Goal: Information Seeking & Learning: Understand process/instructions

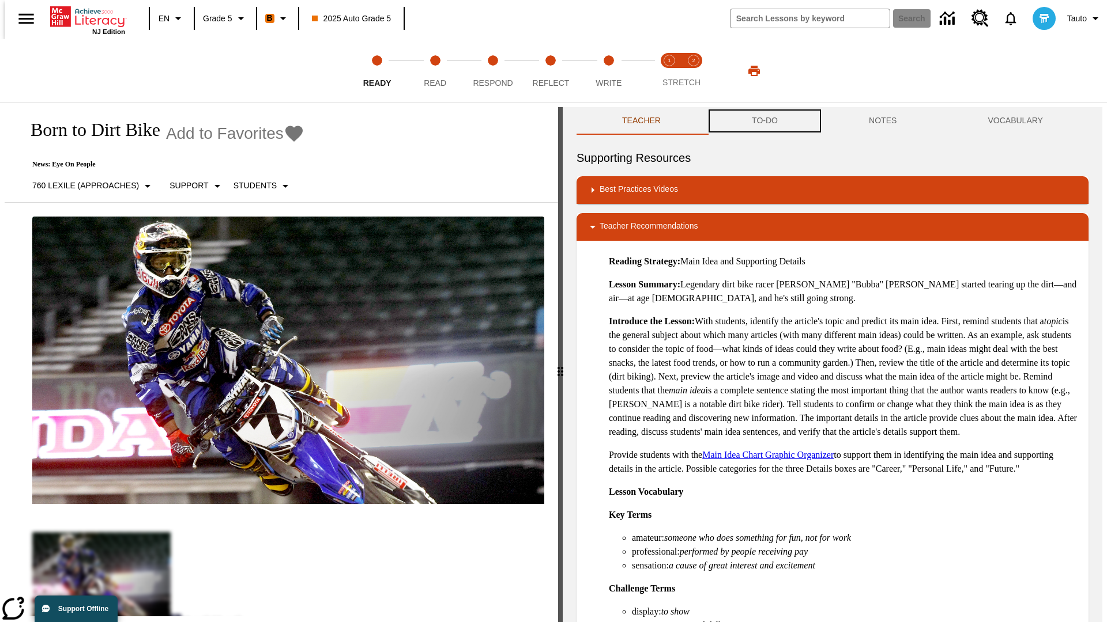
click at [764, 121] on button "TO-DO" at bounding box center [764, 121] width 117 height 28
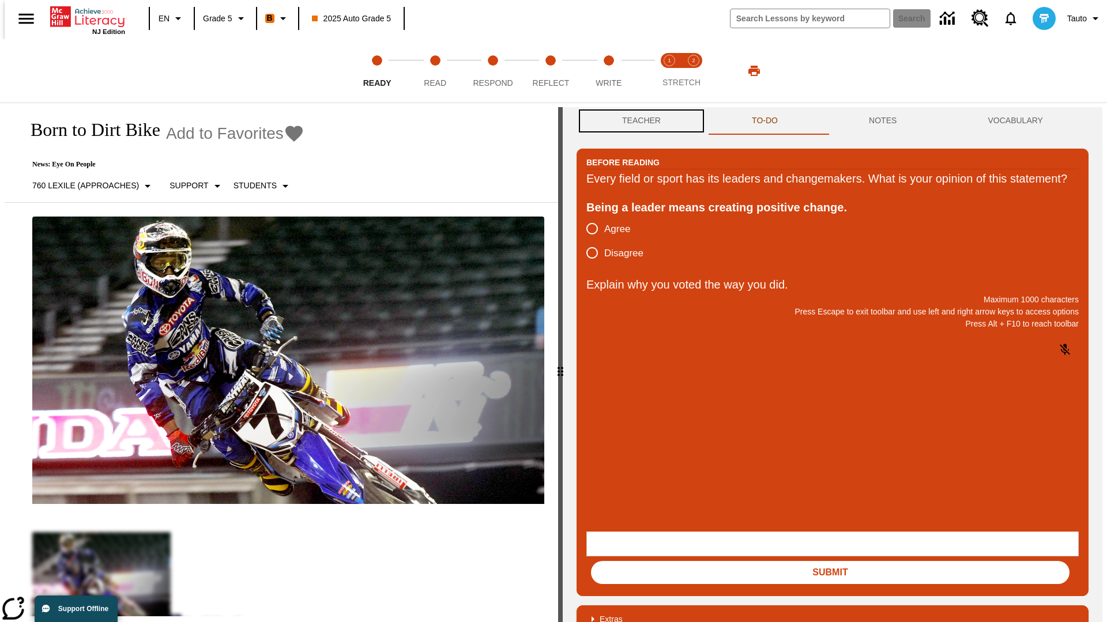
scroll to position [1, 0]
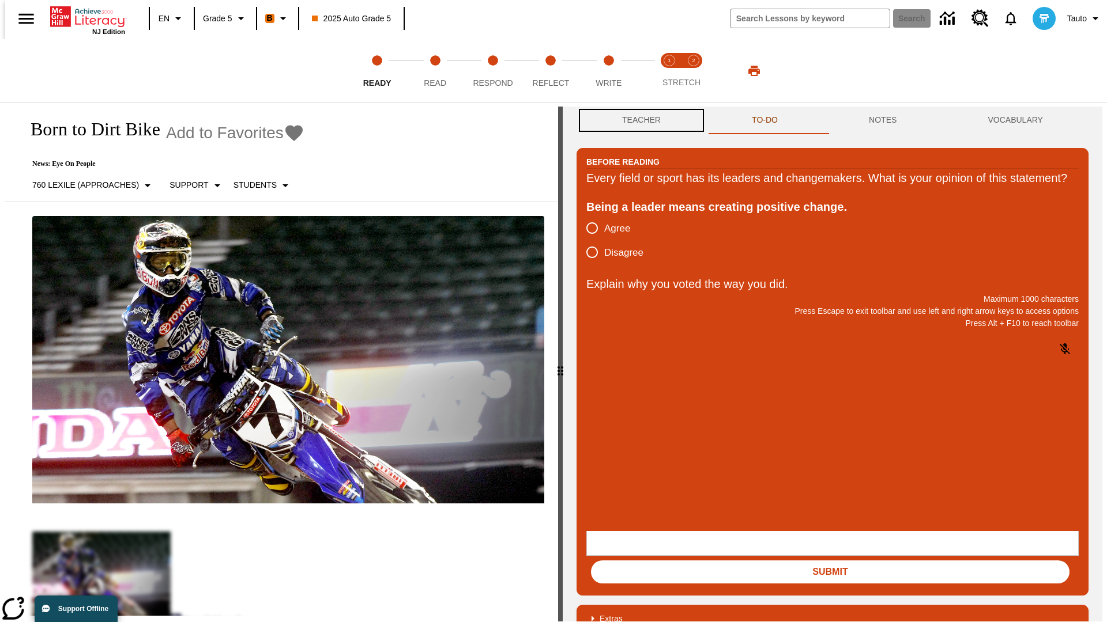
click at [637, 121] on button "Teacher" at bounding box center [641, 121] width 130 height 28
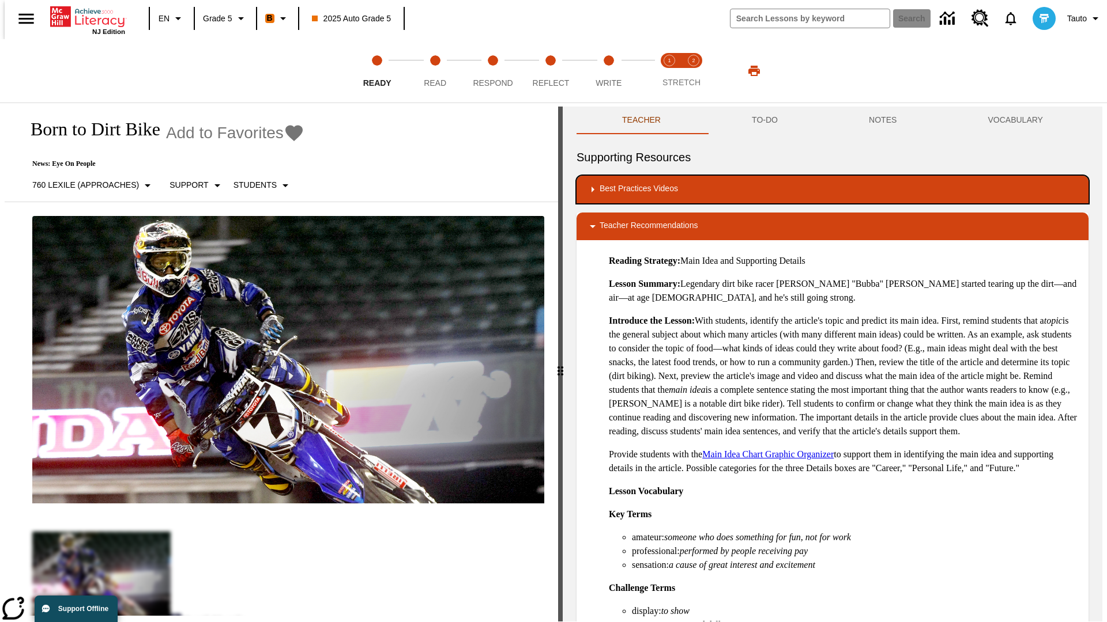
click at [832, 190] on div "Best Practices Videos" at bounding box center [832, 190] width 493 height 14
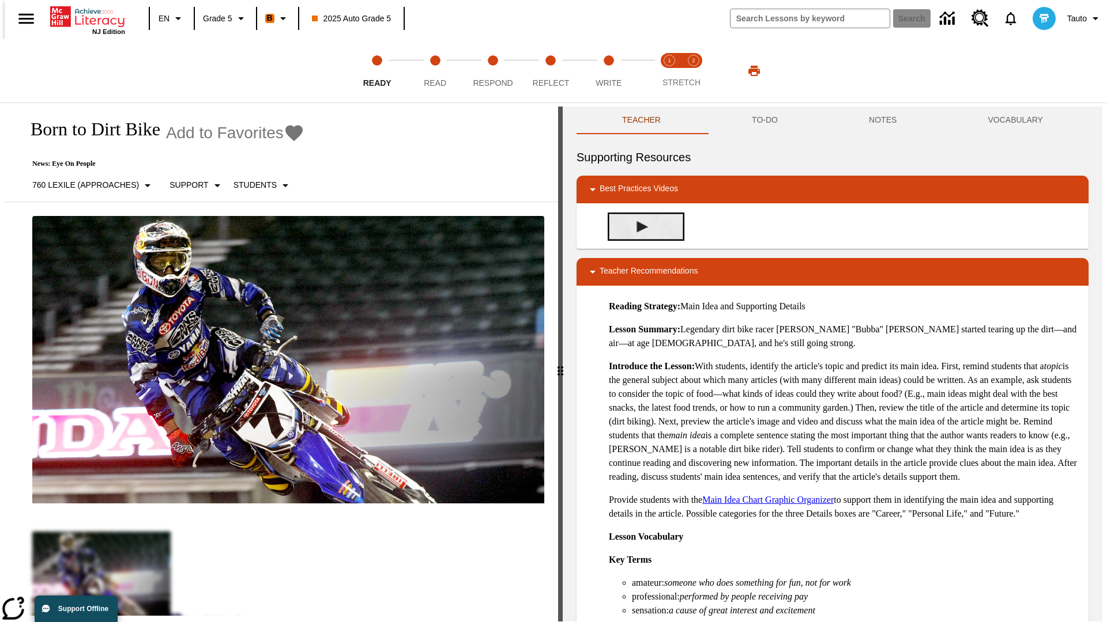
click at [637, 227] on img "Building Academic Vocabulary" at bounding box center [642, 227] width 12 height 12
click at [435, 71] on span "Read" at bounding box center [435, 78] width 22 height 21
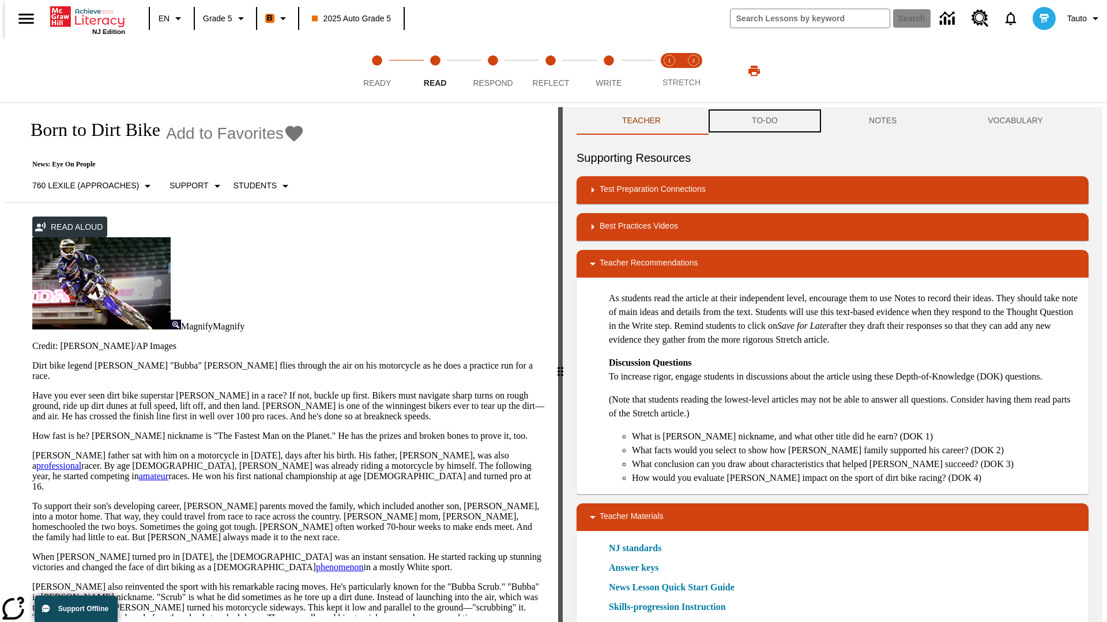
scroll to position [1, 0]
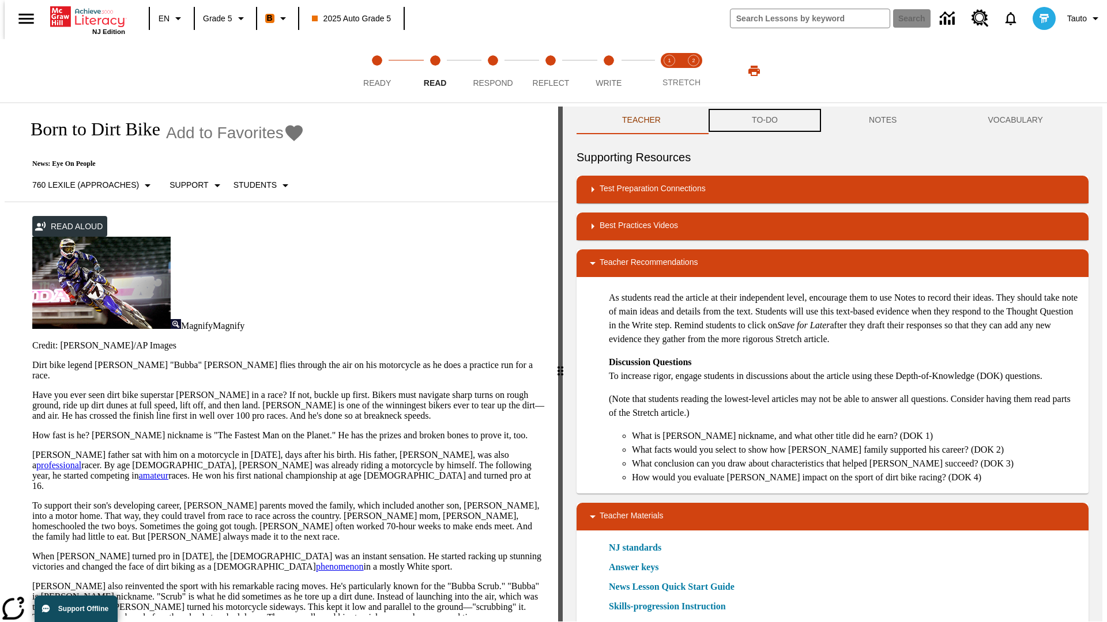
click at [764, 121] on button "TO-DO" at bounding box center [764, 121] width 117 height 28
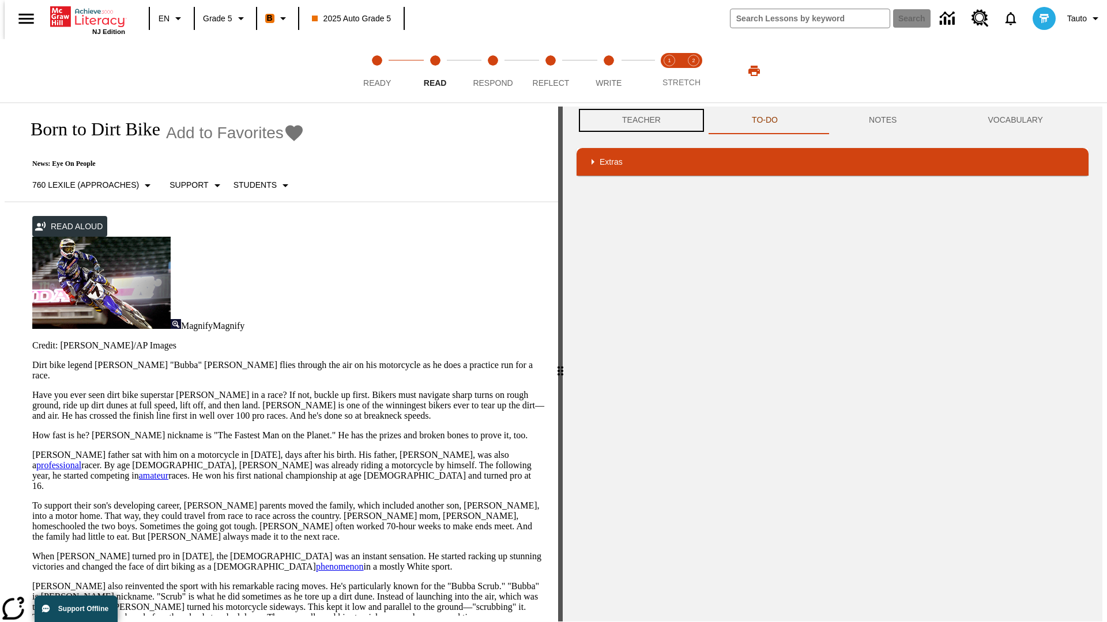
click at [637, 120] on button "Teacher" at bounding box center [641, 121] width 130 height 28
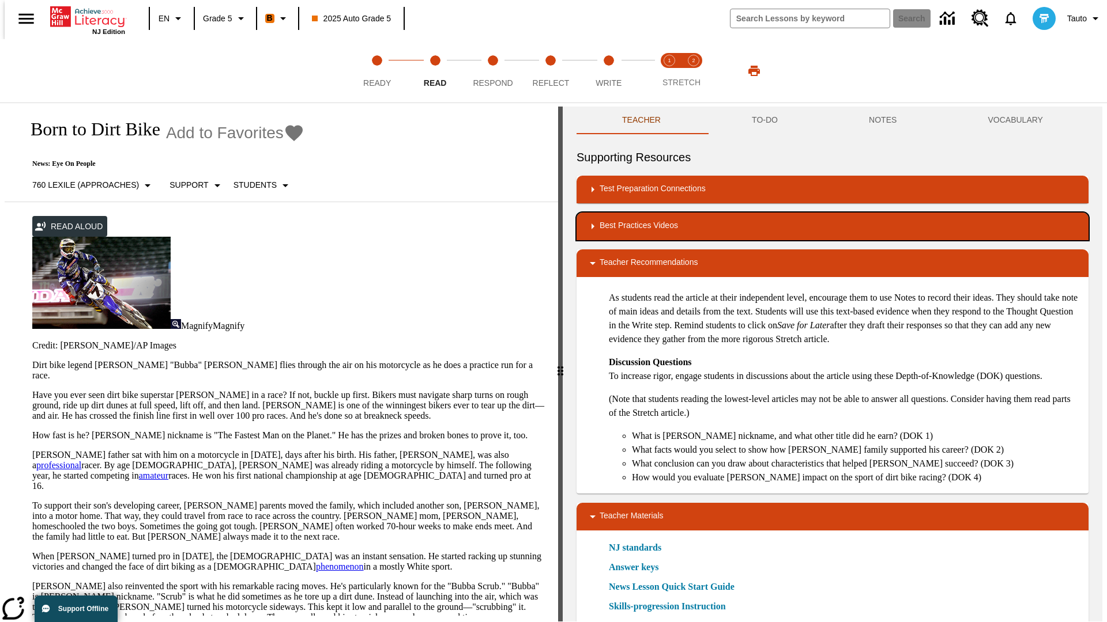
click at [832, 227] on div "Best Practices Videos" at bounding box center [832, 227] width 493 height 14
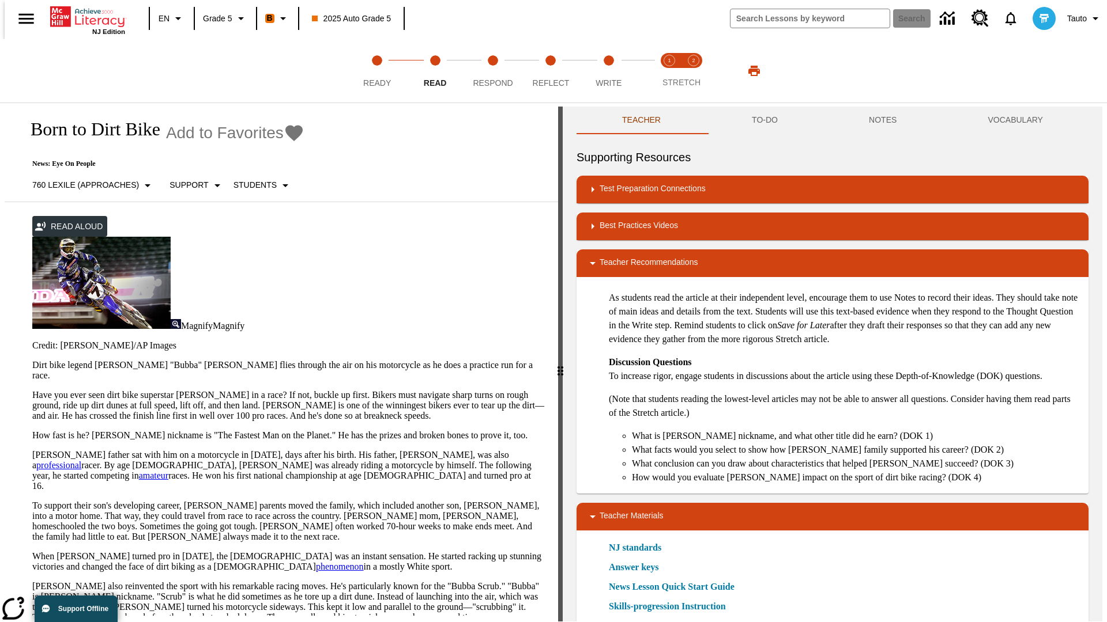
click at [637, 258] on img "Summarization" at bounding box center [642, 264] width 12 height 12
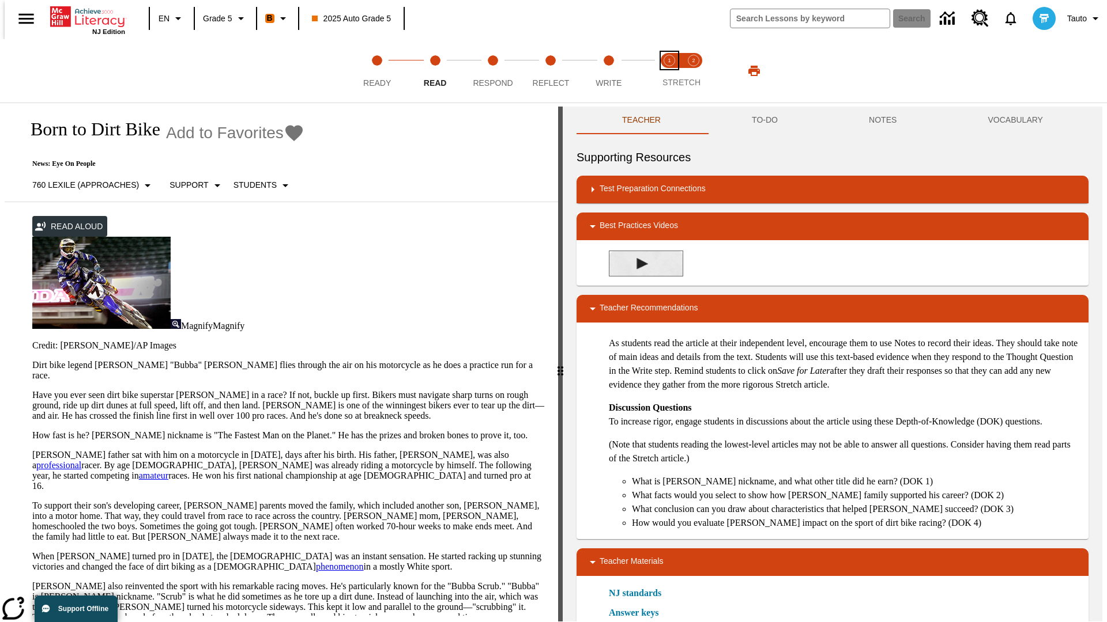
click at [669, 71] on span "Stretch Read step 1 of 2" at bounding box center [669, 78] width 15 height 21
